Goal: Task Accomplishment & Management: Use online tool/utility

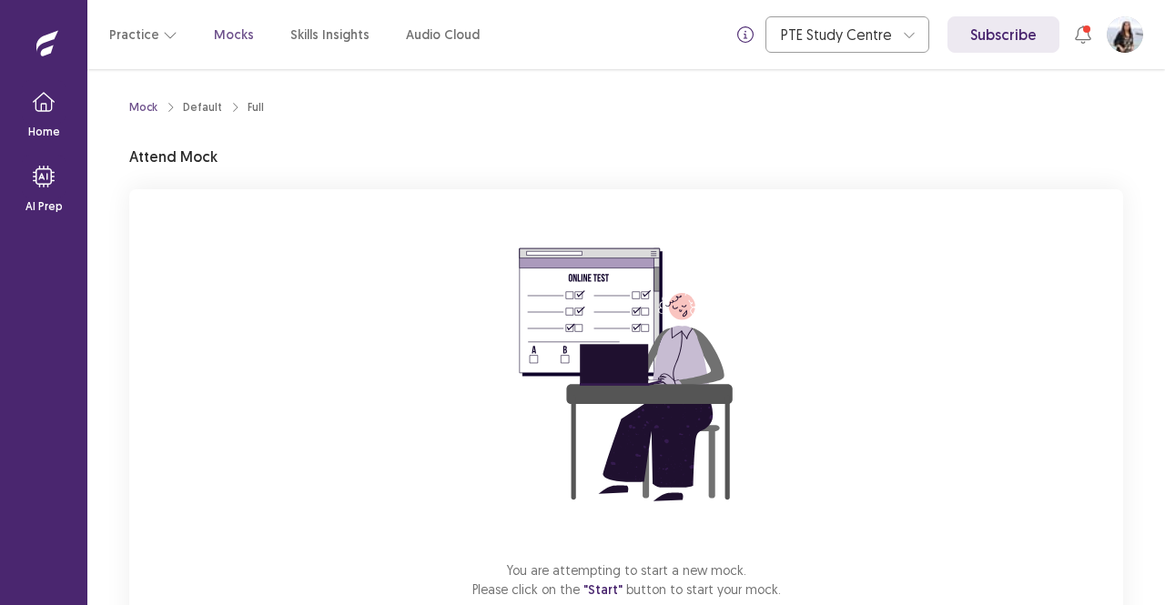
scroll to position [113, 0]
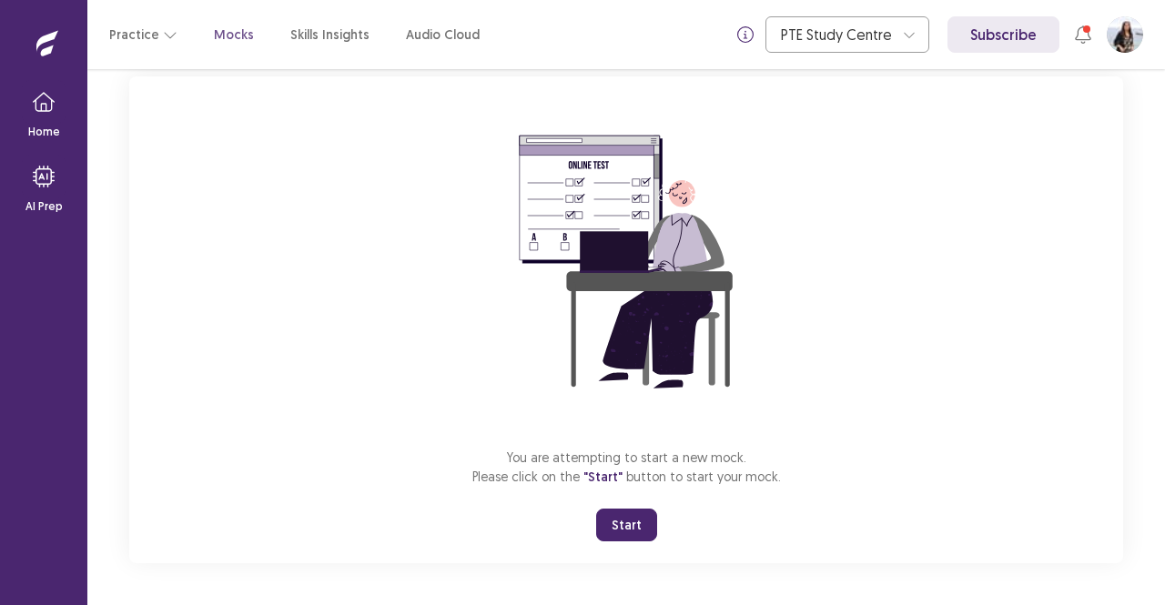
click at [623, 530] on button "Start" at bounding box center [626, 525] width 61 height 33
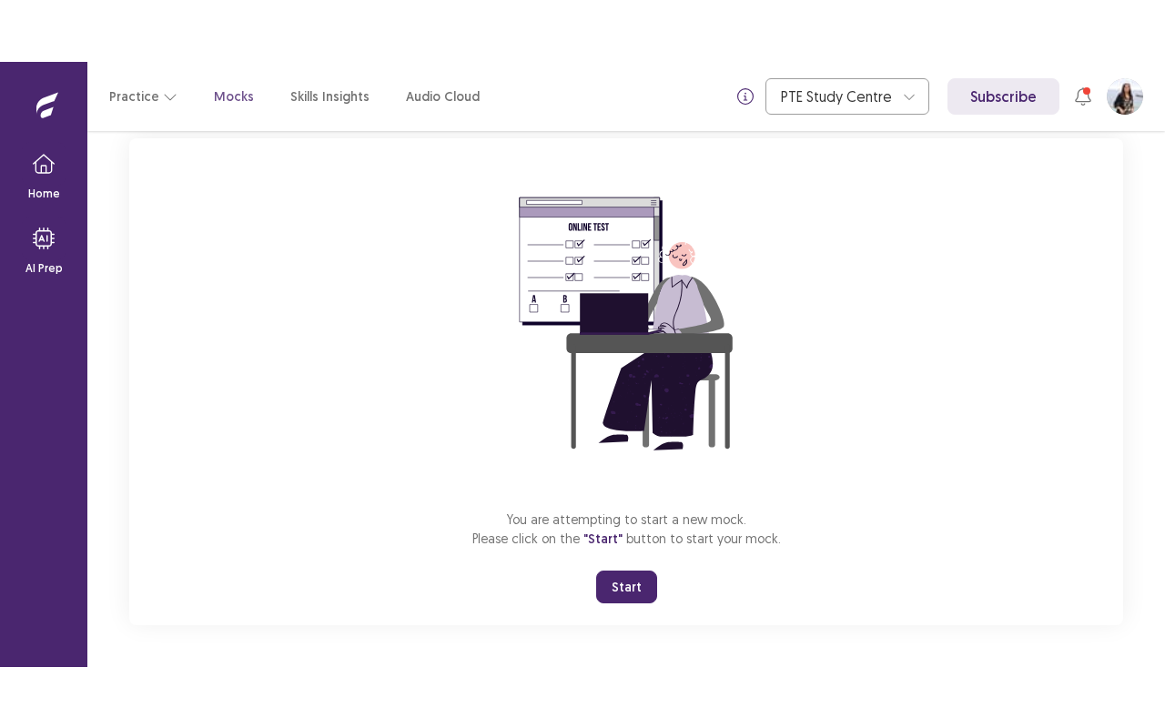
scroll to position [0, 0]
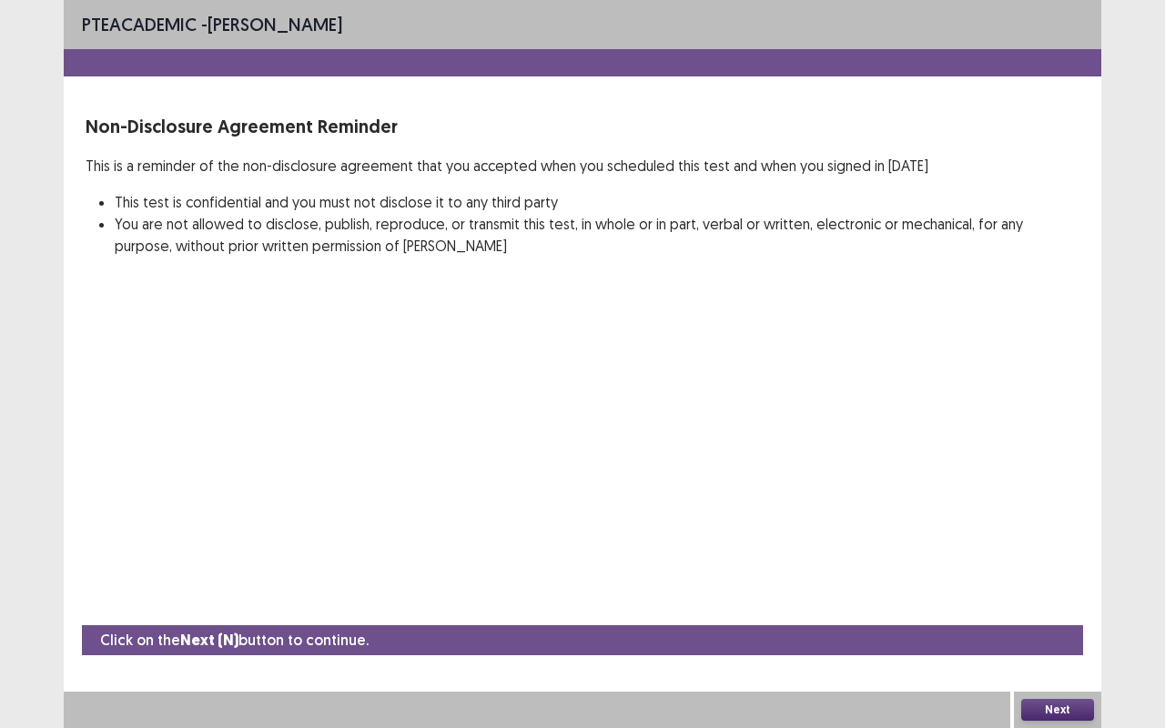
click at [1080, 604] on button "Next" at bounding box center [1057, 710] width 73 height 22
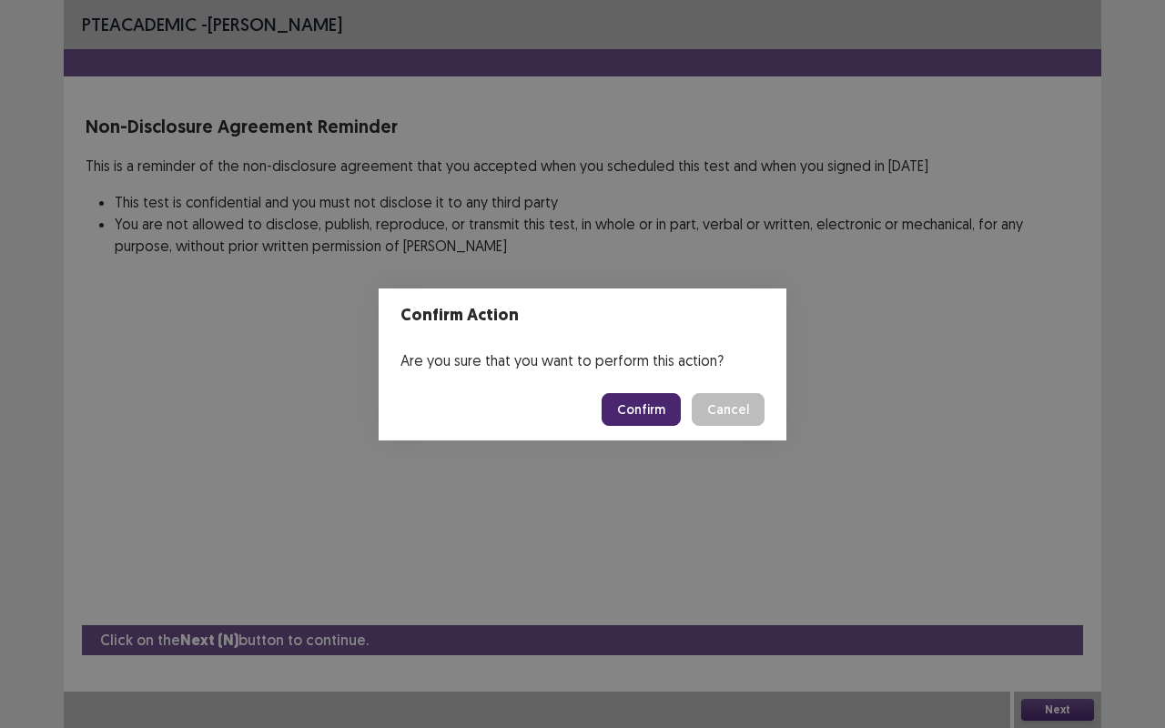
click at [653, 407] on button "Confirm" at bounding box center [640, 409] width 79 height 33
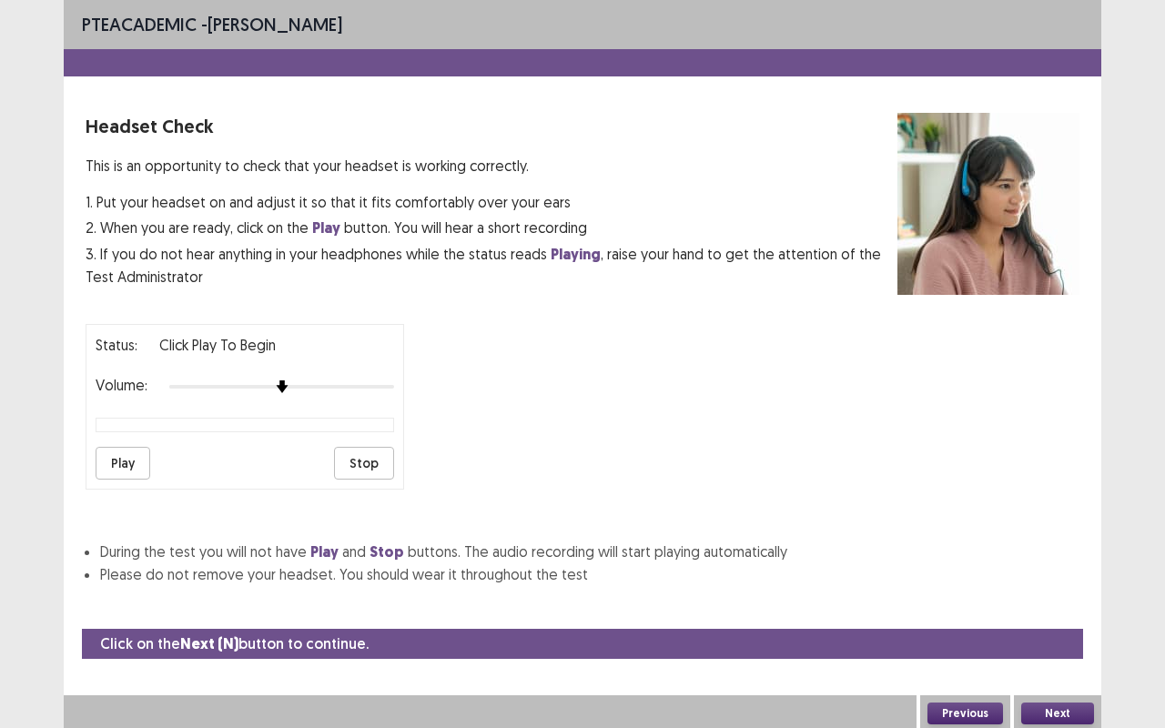
click at [130, 458] on button "Play" at bounding box center [123, 463] width 55 height 33
click at [1061, 604] on button "Next" at bounding box center [1057, 713] width 73 height 22
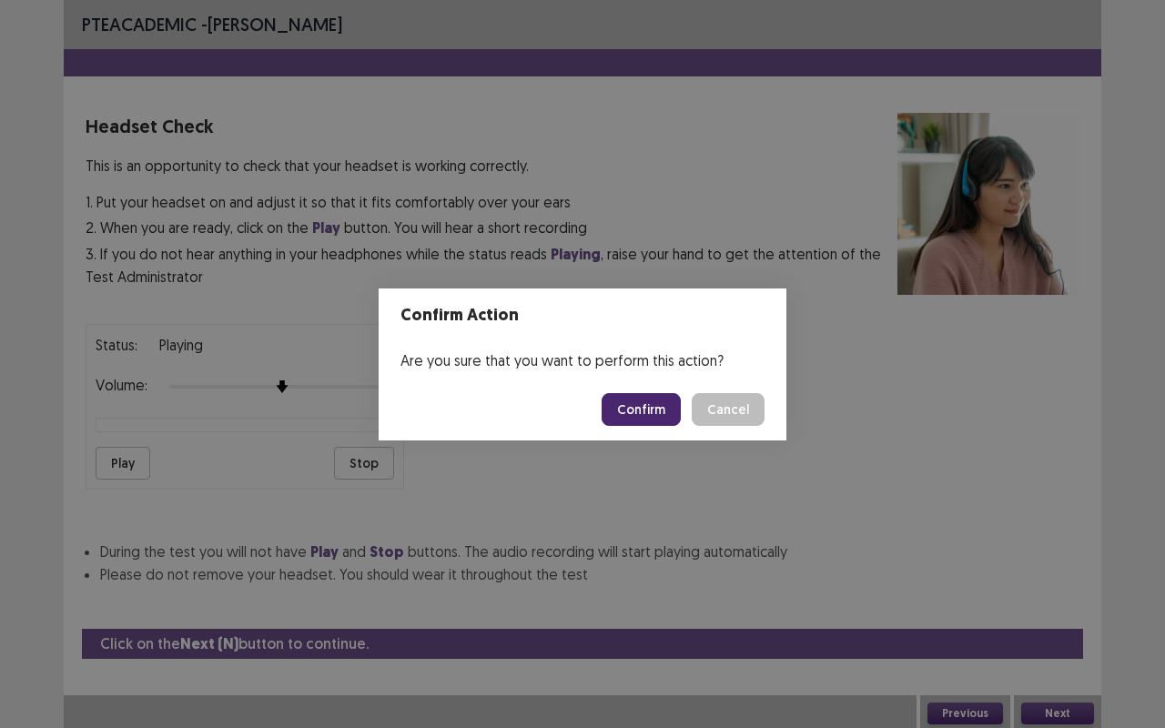
click at [644, 406] on button "Confirm" at bounding box center [640, 409] width 79 height 33
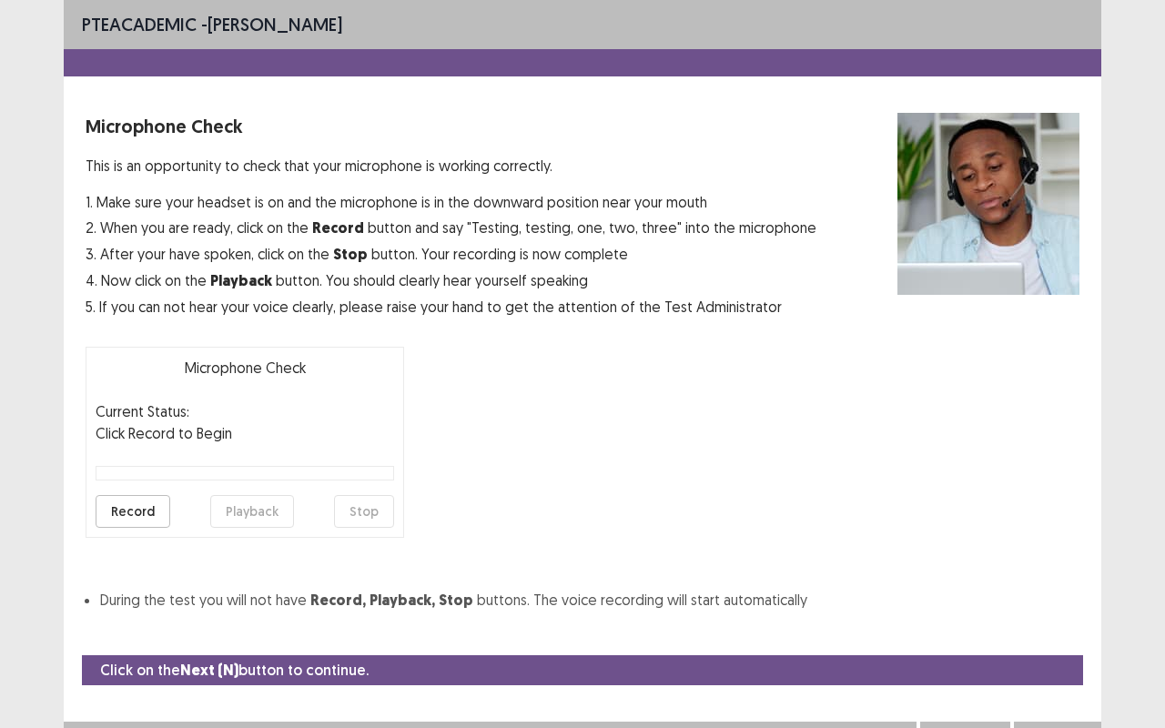
scroll to position [20, 0]
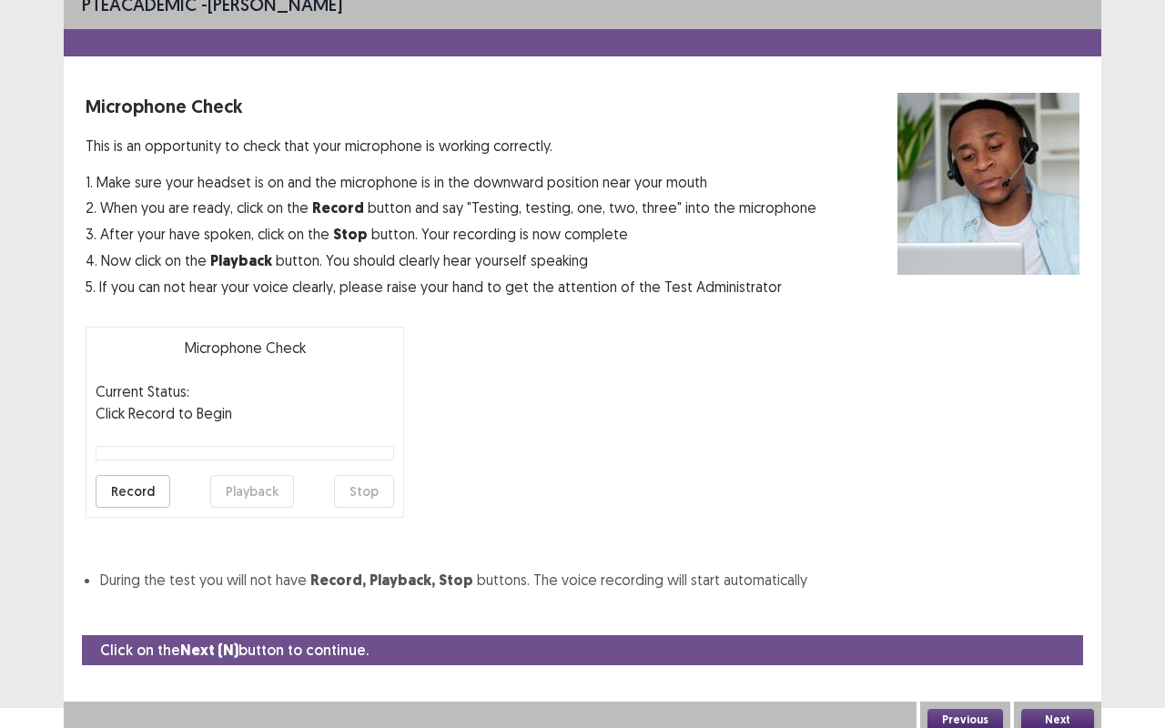
click at [123, 490] on button "Record" at bounding box center [133, 491] width 75 height 33
click at [375, 488] on button "Stop" at bounding box center [364, 491] width 60 height 33
click at [252, 488] on button "Playback" at bounding box center [252, 491] width 84 height 33
click at [1048, 604] on button "Next" at bounding box center [1057, 720] width 73 height 22
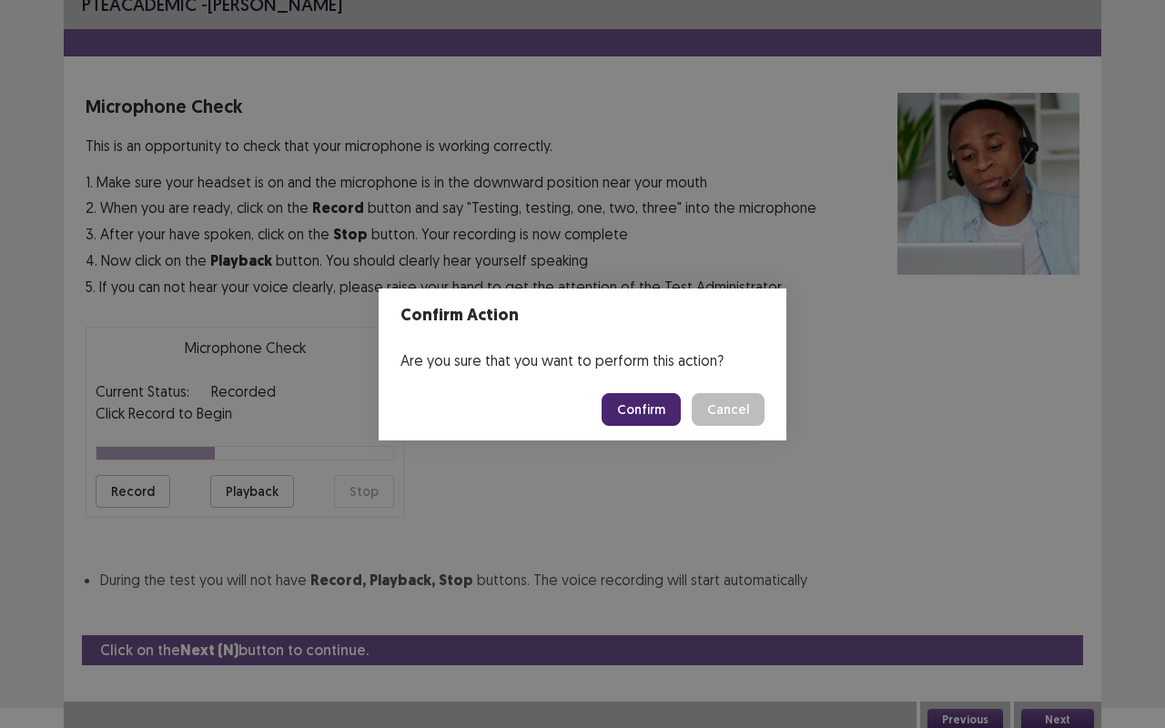
click at [652, 409] on button "Confirm" at bounding box center [640, 409] width 79 height 33
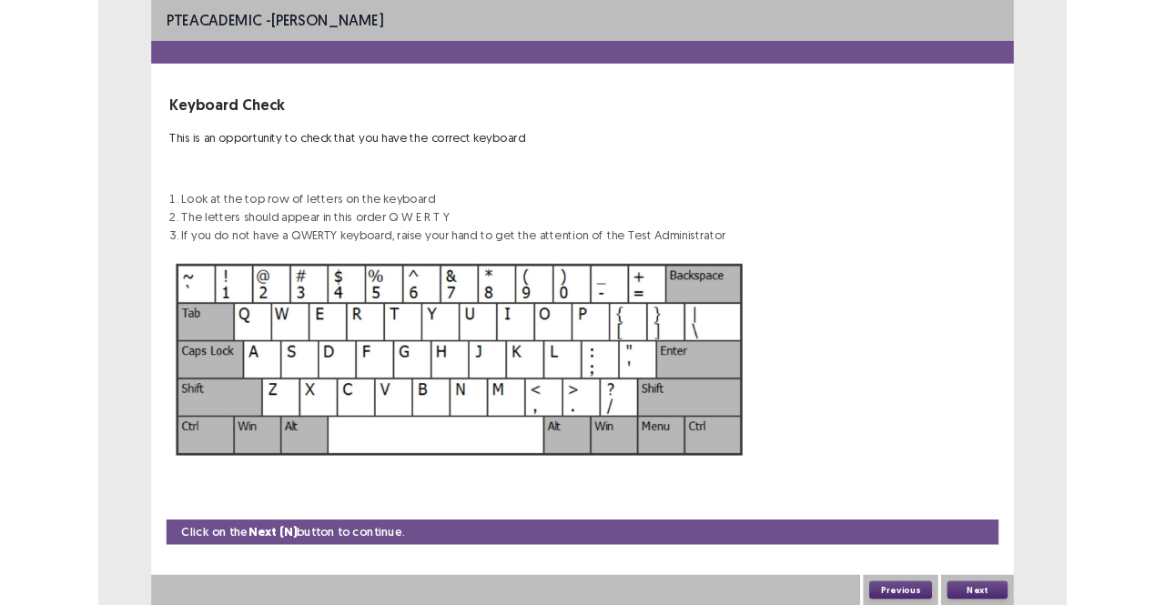
scroll to position [0, 0]
